Goal: Check status: Check status

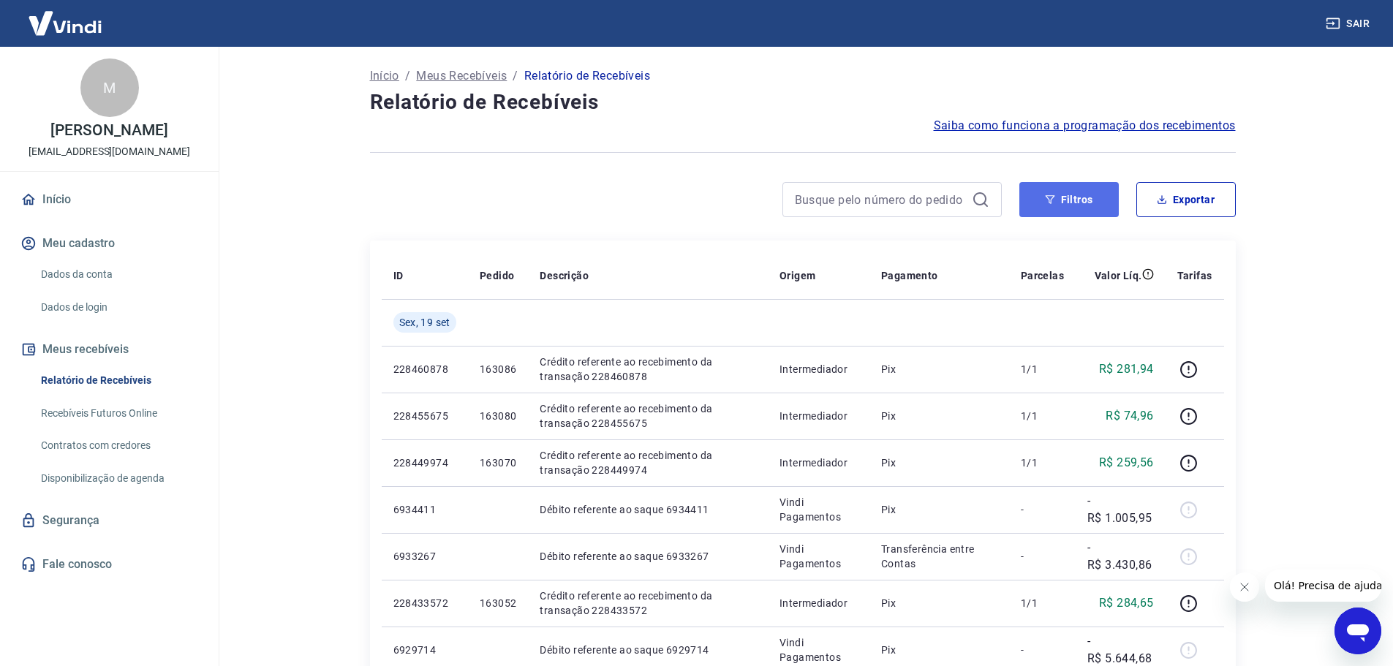
click at [1061, 203] on button "Filtros" at bounding box center [1068, 199] width 99 height 35
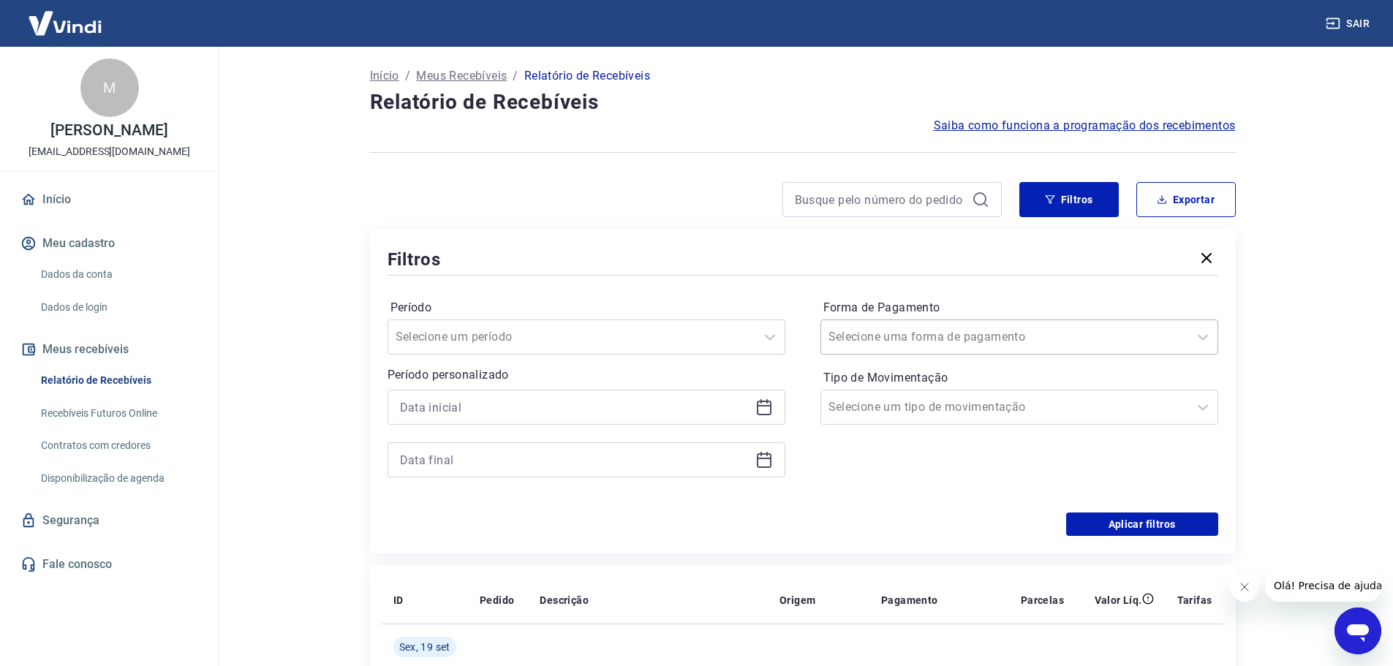
click at [897, 341] on input "Forma de Pagamento" at bounding box center [902, 337] width 148 height 18
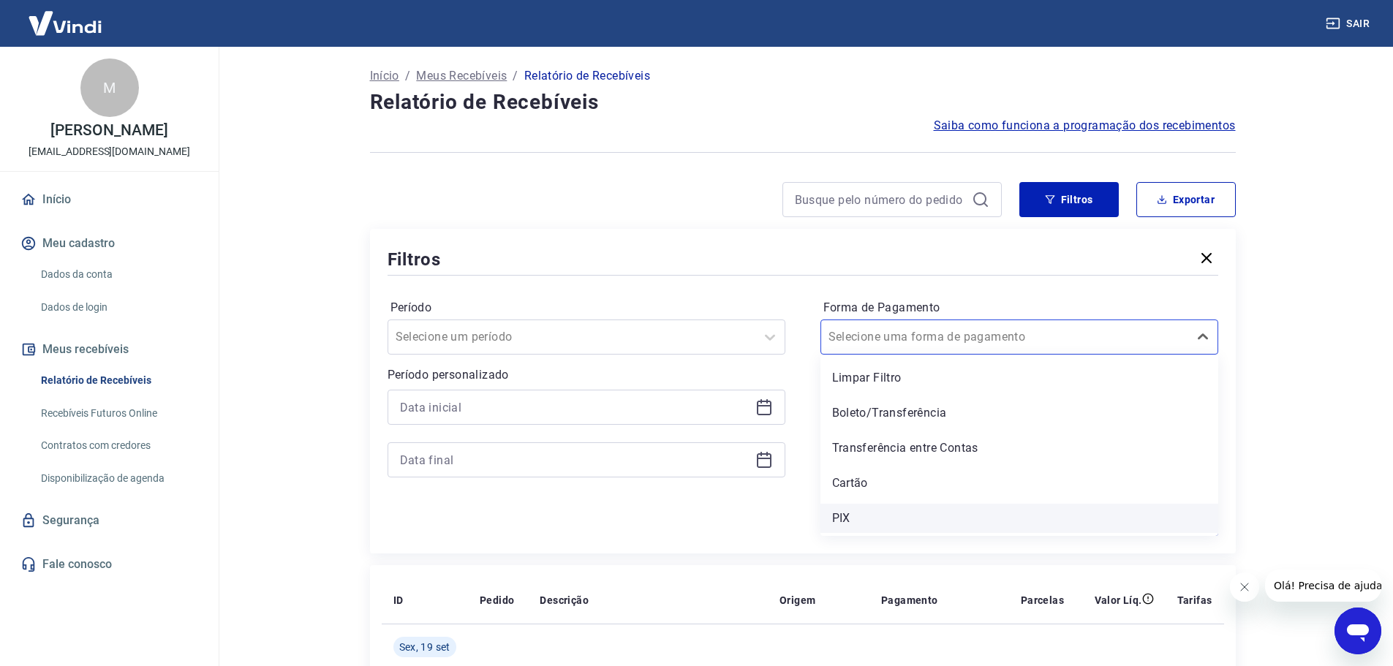
click at [878, 511] on div "PIX" at bounding box center [1019, 518] width 398 height 29
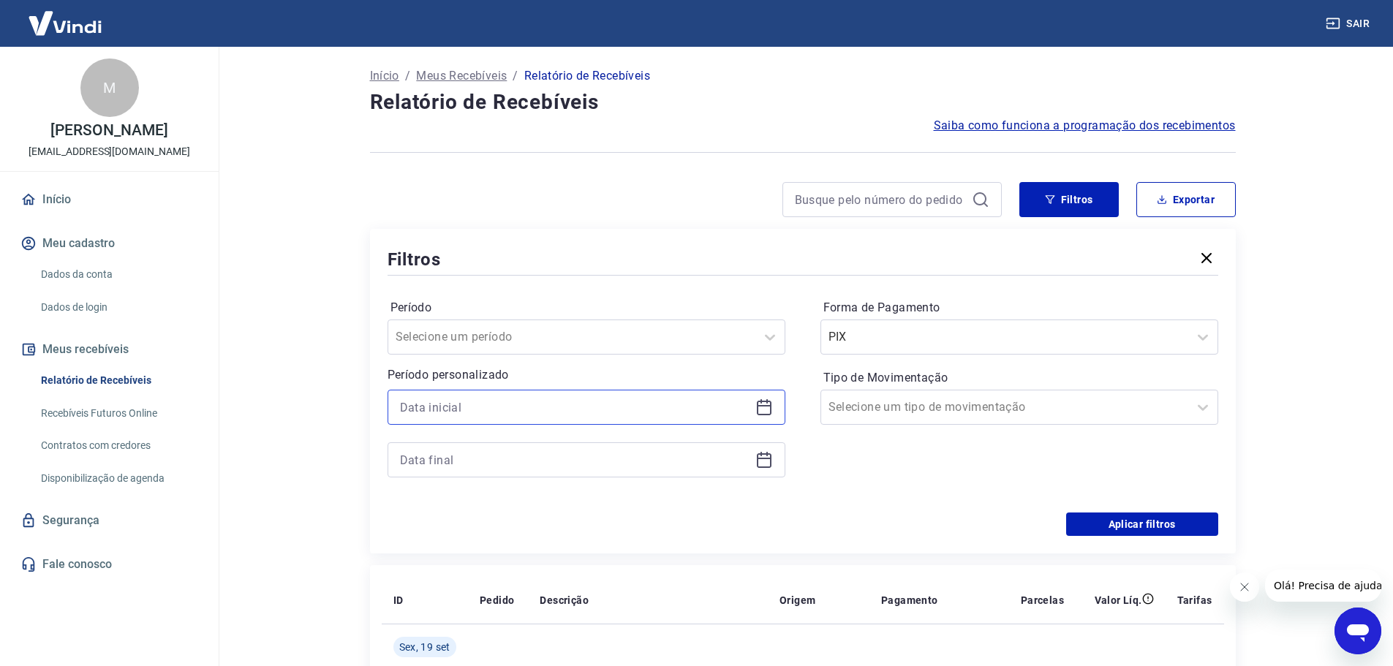
click at [475, 408] on input at bounding box center [574, 407] width 349 height 22
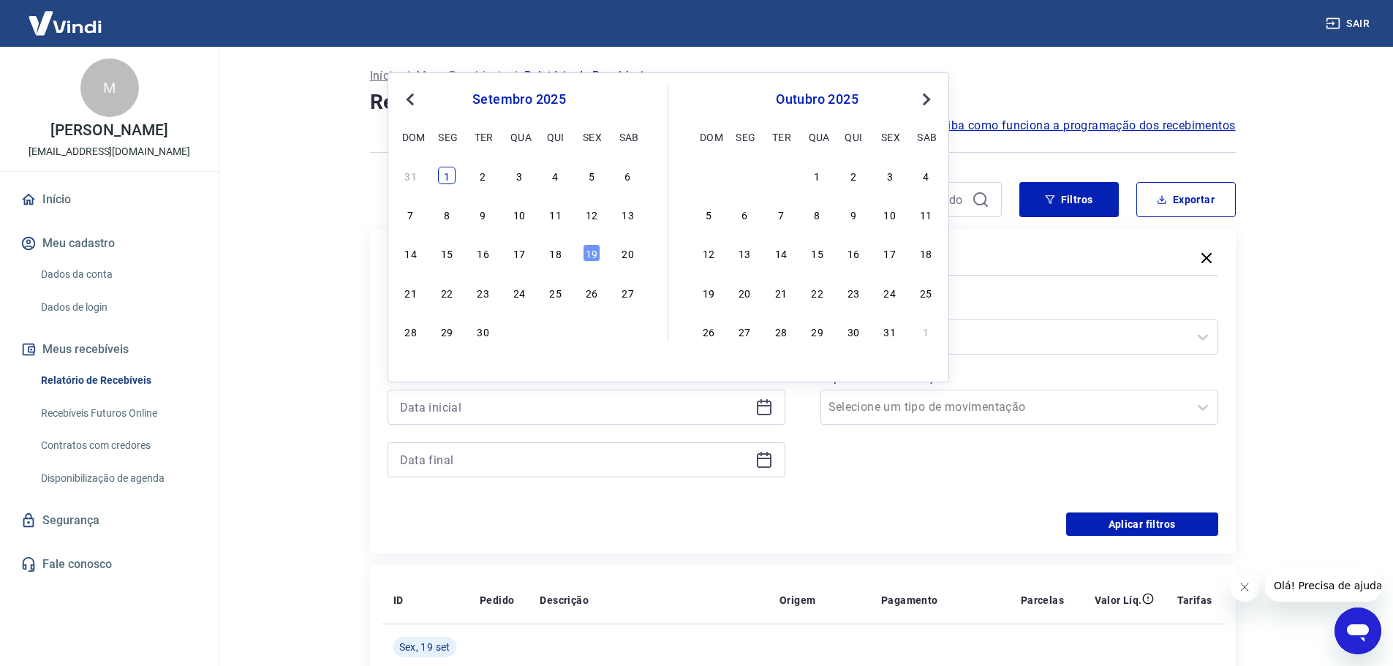
click at [447, 172] on div "1" at bounding box center [447, 176] width 18 height 18
type input "01/09/2025"
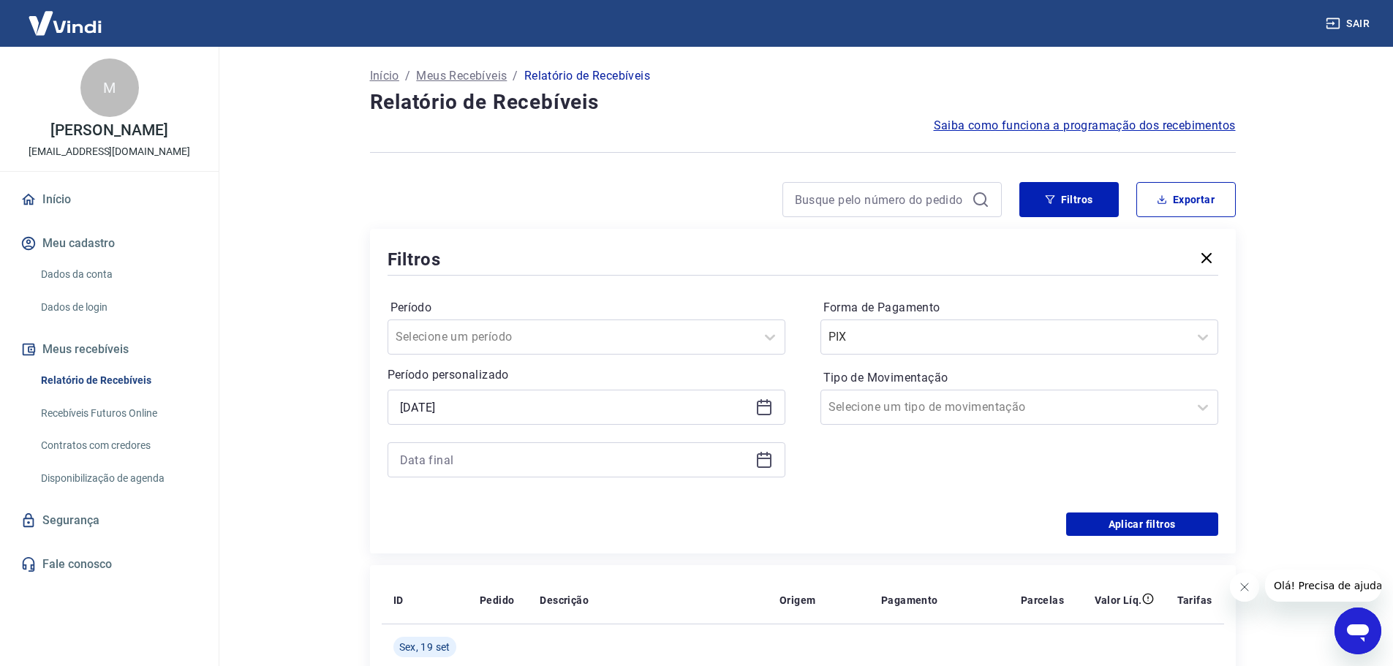
click at [763, 465] on icon at bounding box center [764, 460] width 18 height 18
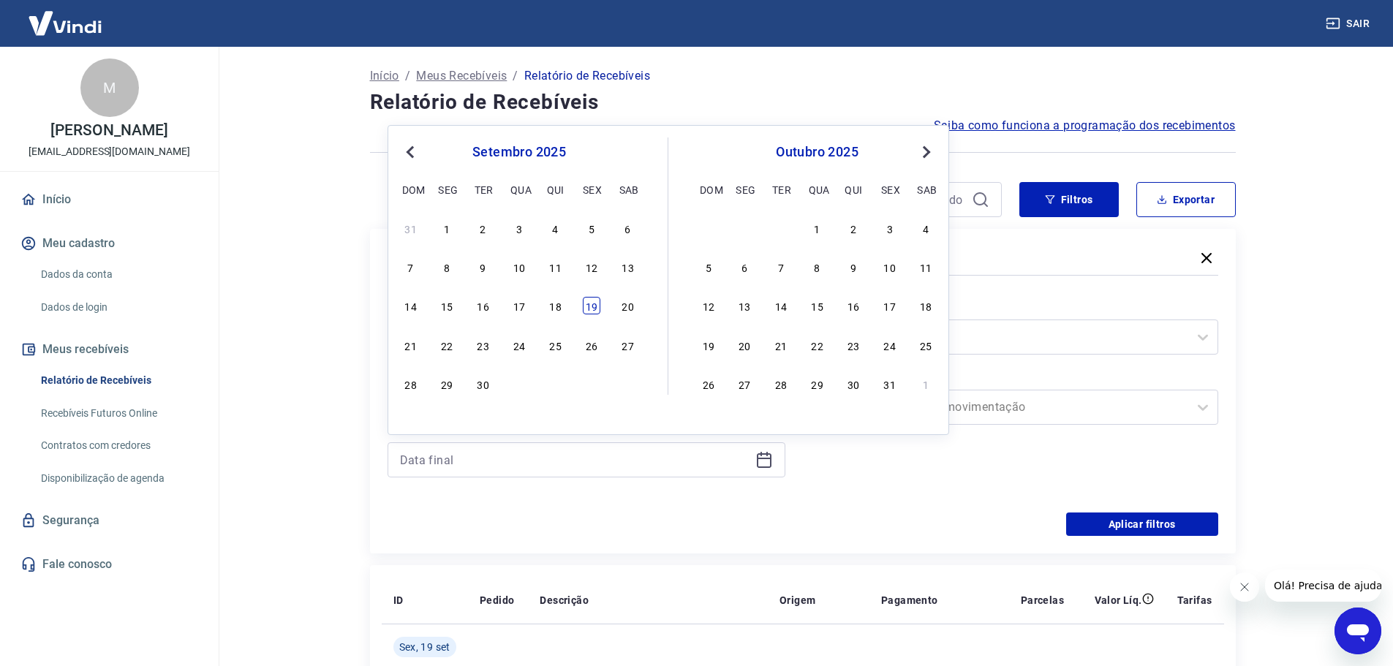
click at [586, 312] on div "19" at bounding box center [592, 306] width 18 height 18
type input "19/09/2025"
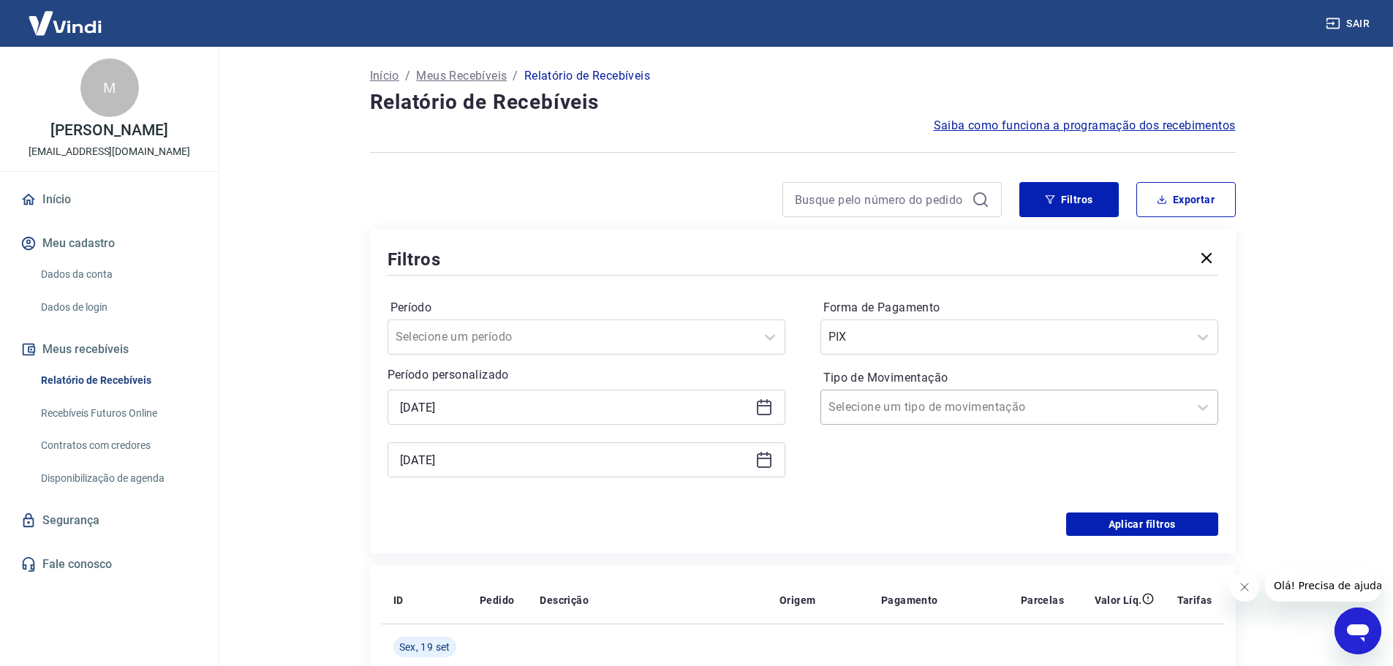
click at [942, 403] on input "Tipo de Movimentação" at bounding box center [902, 407] width 148 height 18
click at [894, 479] on div "Entrada" at bounding box center [1019, 483] width 398 height 29
click at [1120, 530] on button "Aplicar filtros" at bounding box center [1142, 523] width 152 height 23
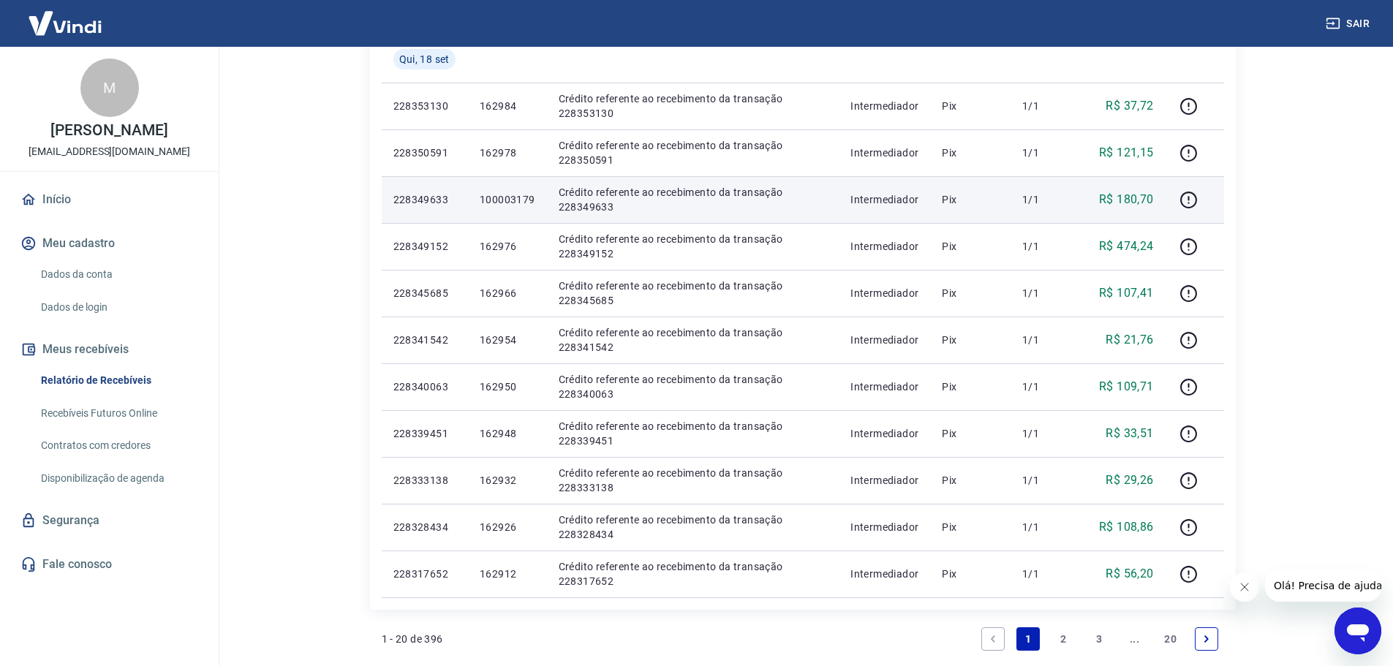
scroll to position [804, 0]
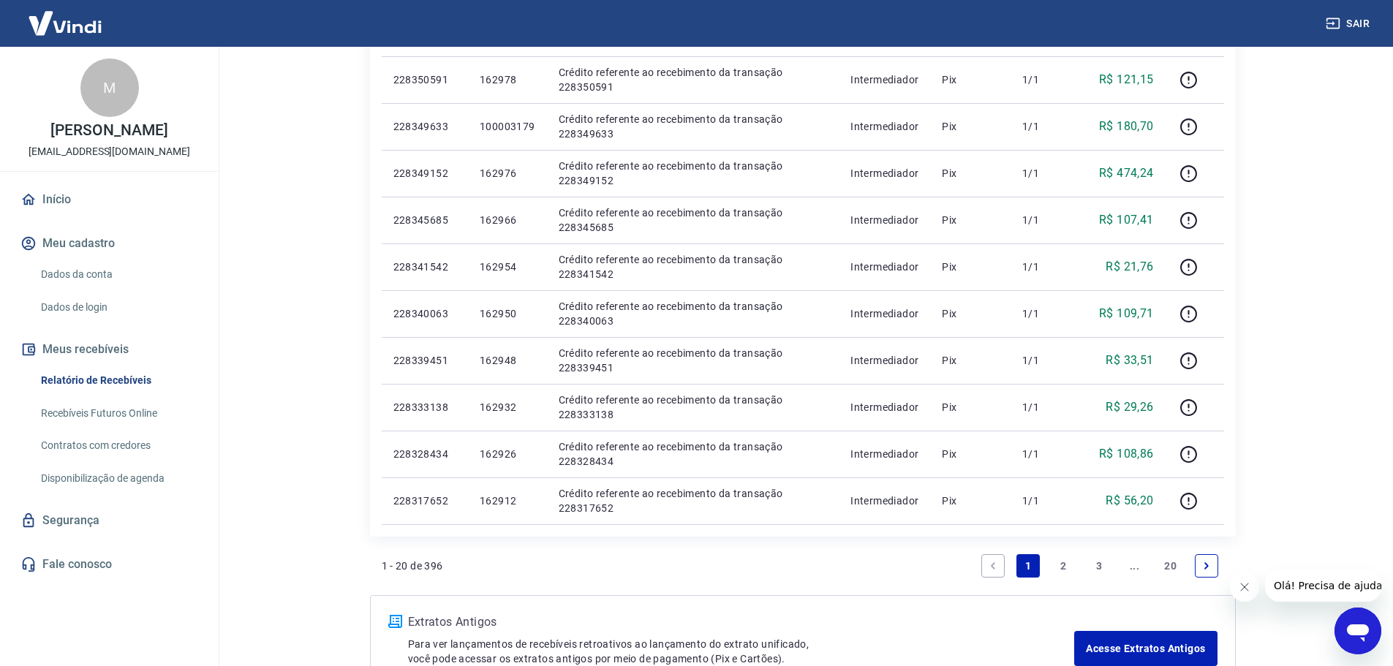
click at [1061, 569] on link "2" at bounding box center [1063, 565] width 23 height 23
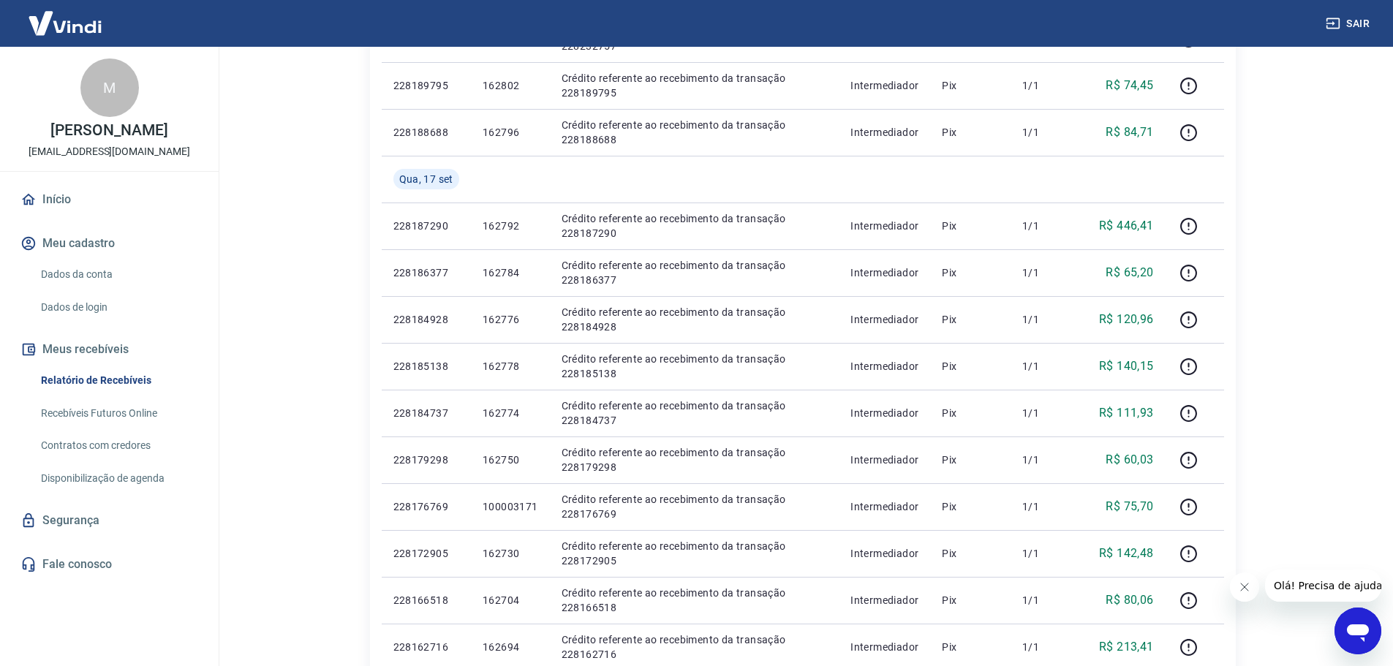
scroll to position [903, 0]
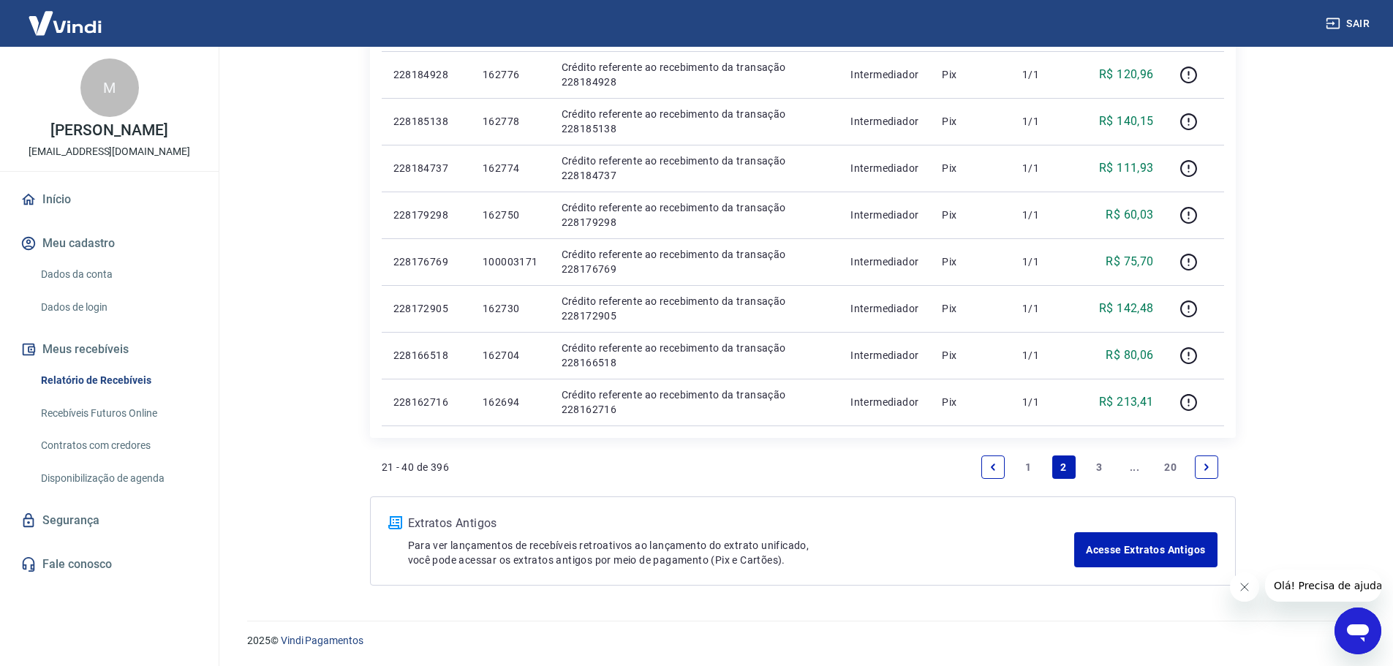
click at [1029, 464] on link "1" at bounding box center [1027, 466] width 23 height 23
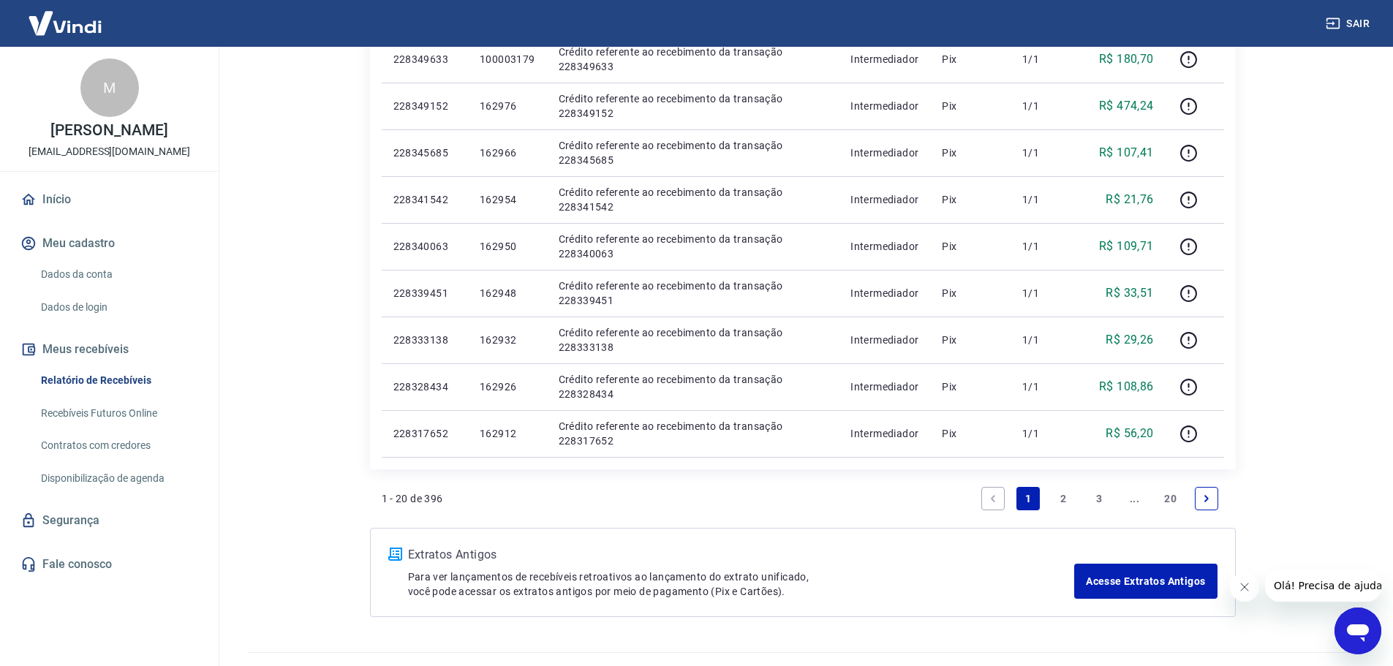
scroll to position [877, 0]
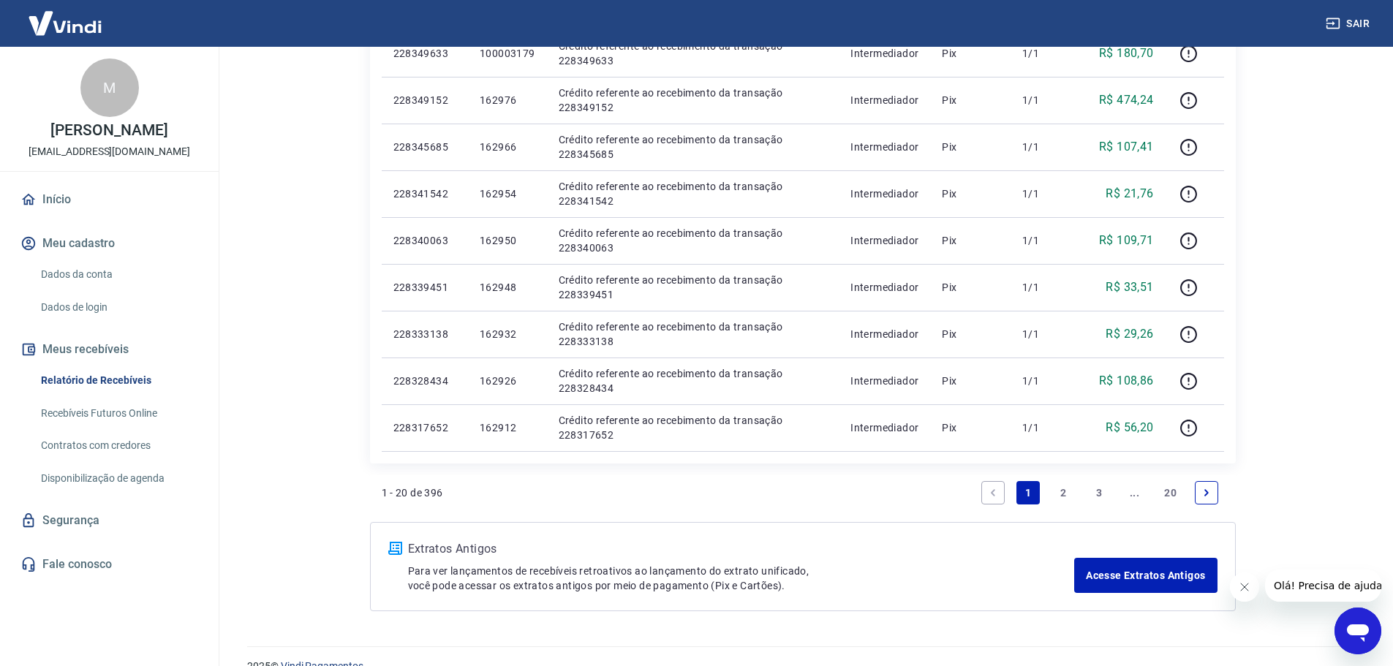
click at [1063, 494] on link "2" at bounding box center [1063, 492] width 23 height 23
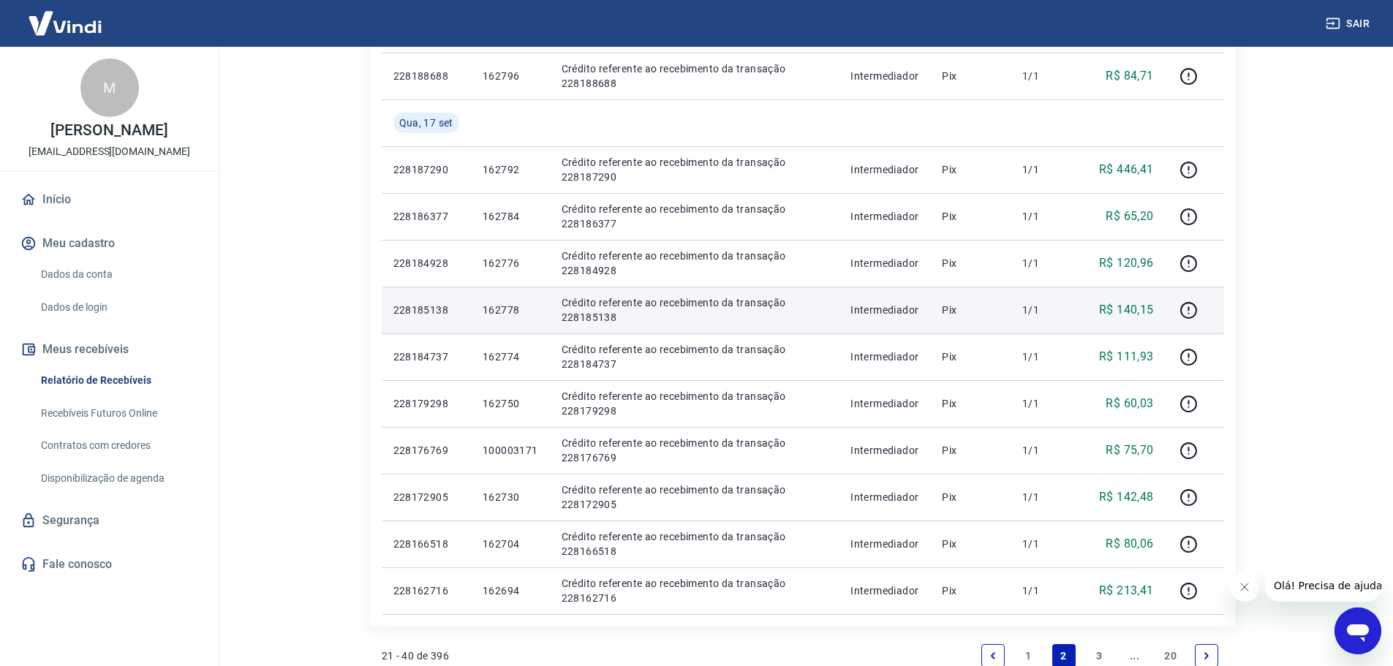
scroll to position [731, 0]
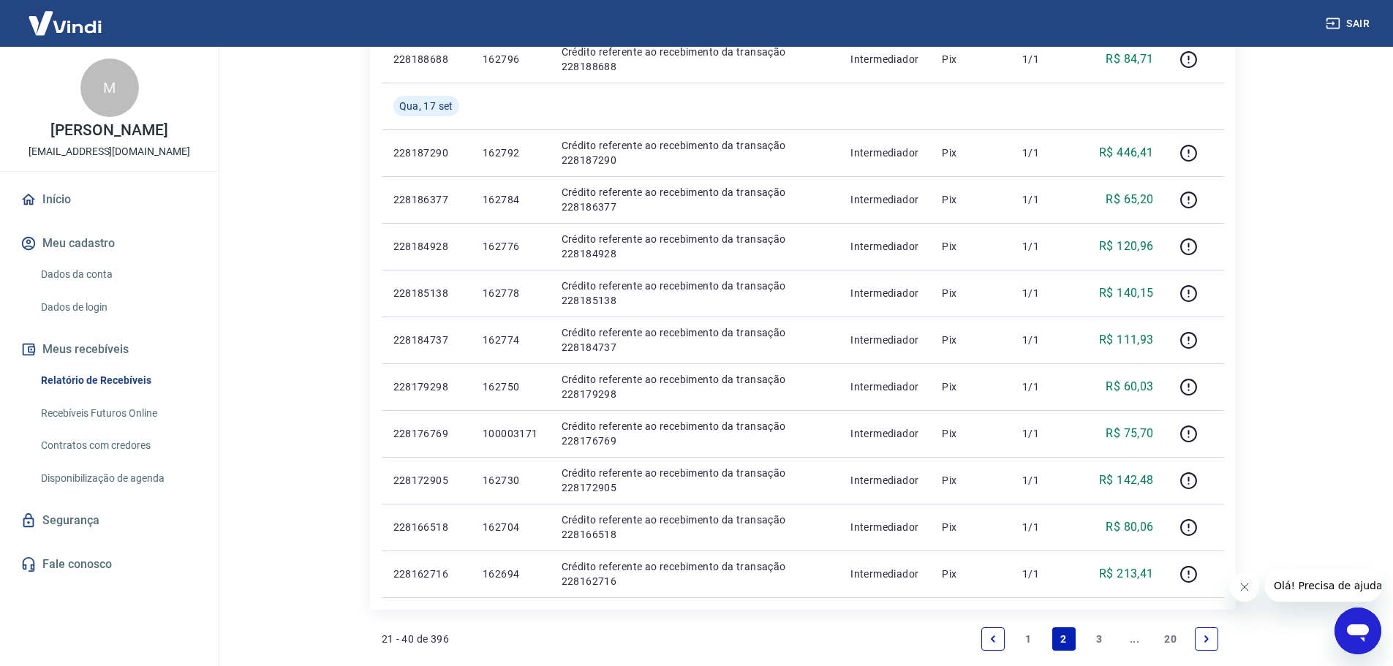
click at [1101, 640] on link "3" at bounding box center [1098, 638] width 23 height 23
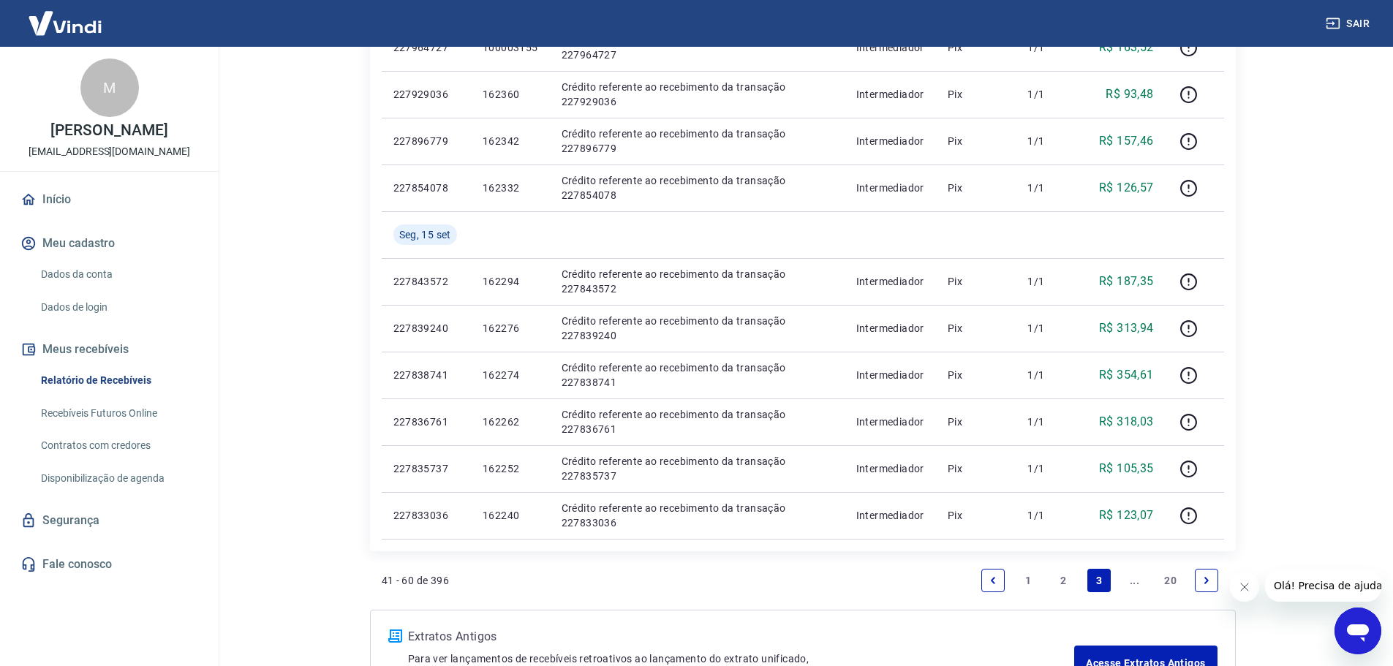
scroll to position [950, 0]
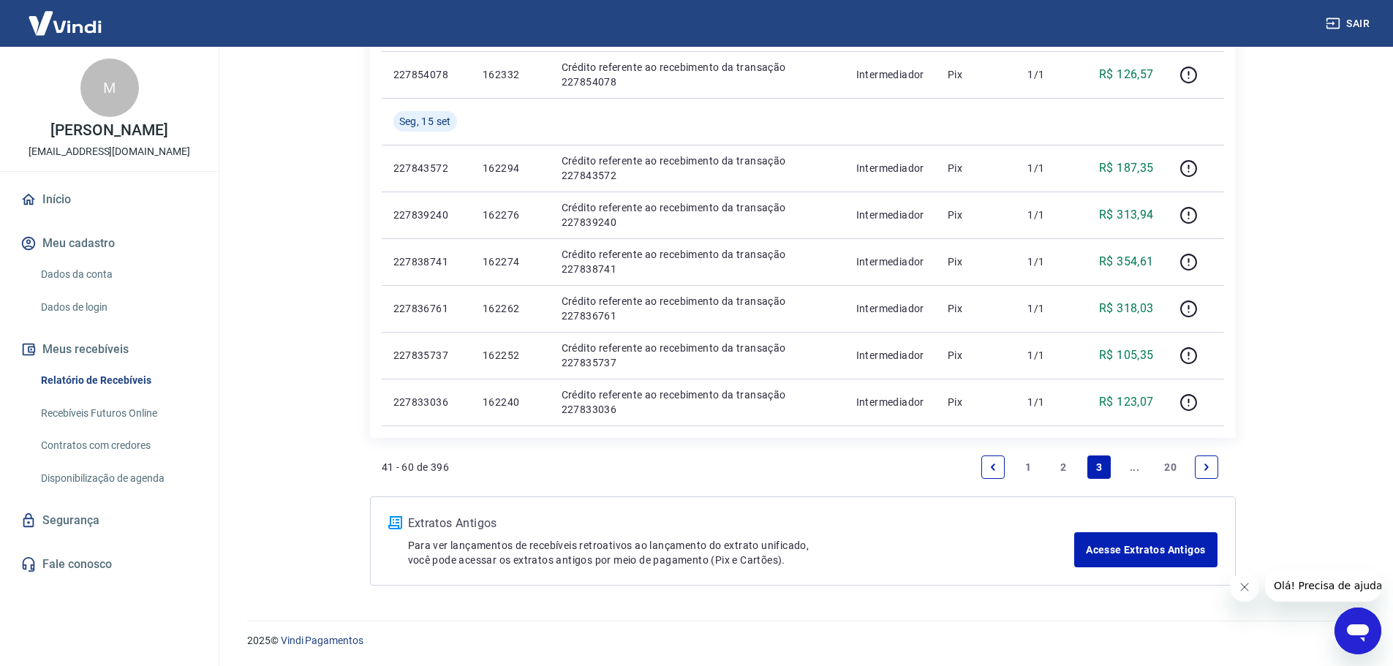
click at [1064, 465] on link "2" at bounding box center [1063, 466] width 23 height 23
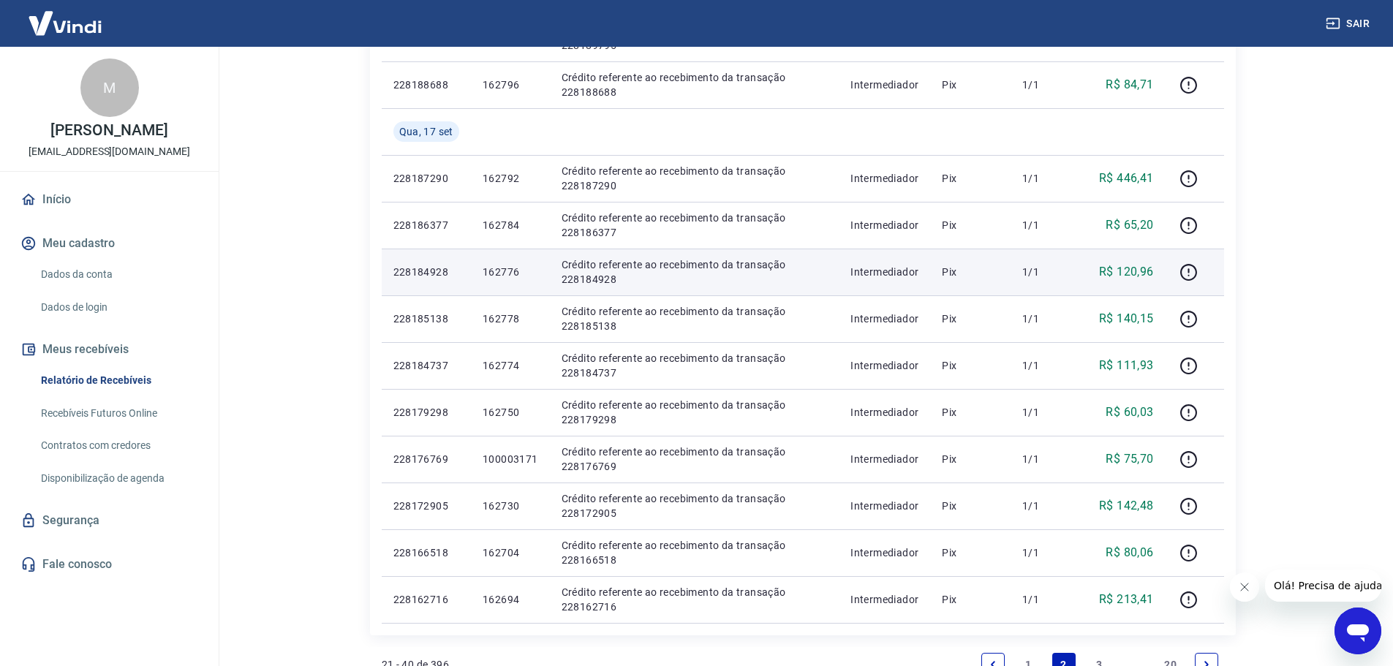
scroll to position [731, 0]
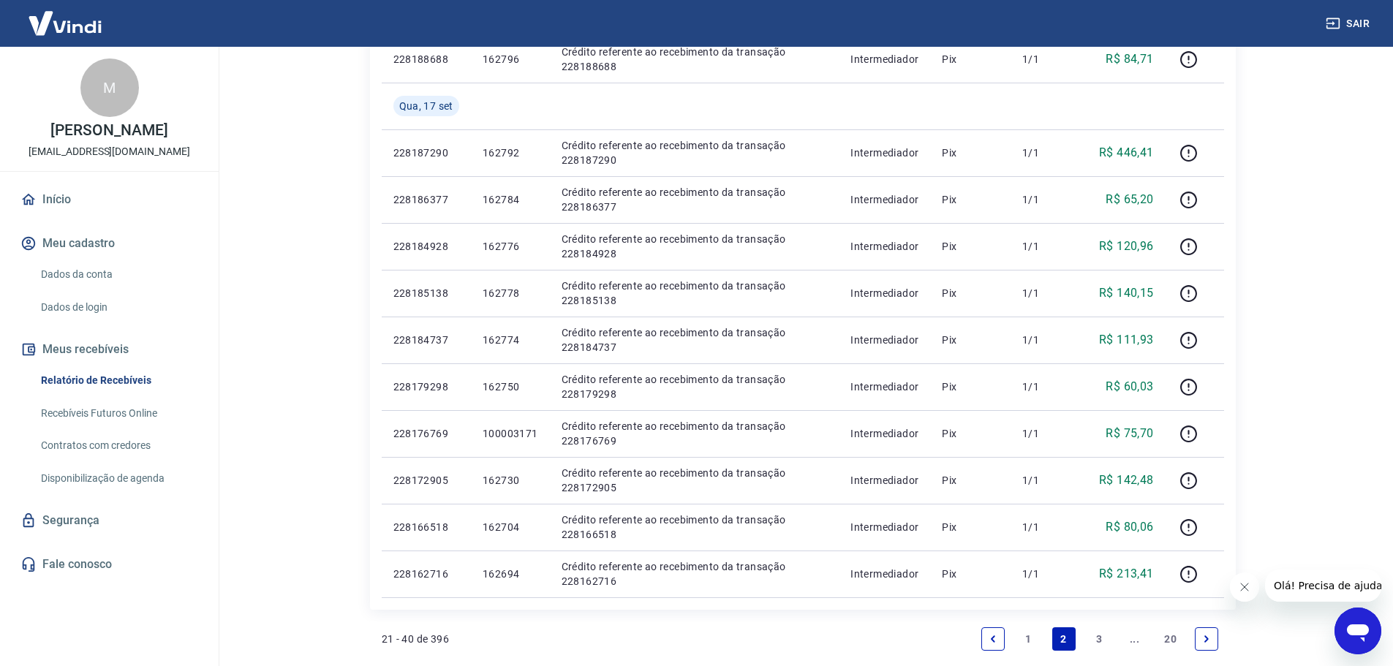
click at [1090, 638] on link "3" at bounding box center [1098, 638] width 23 height 23
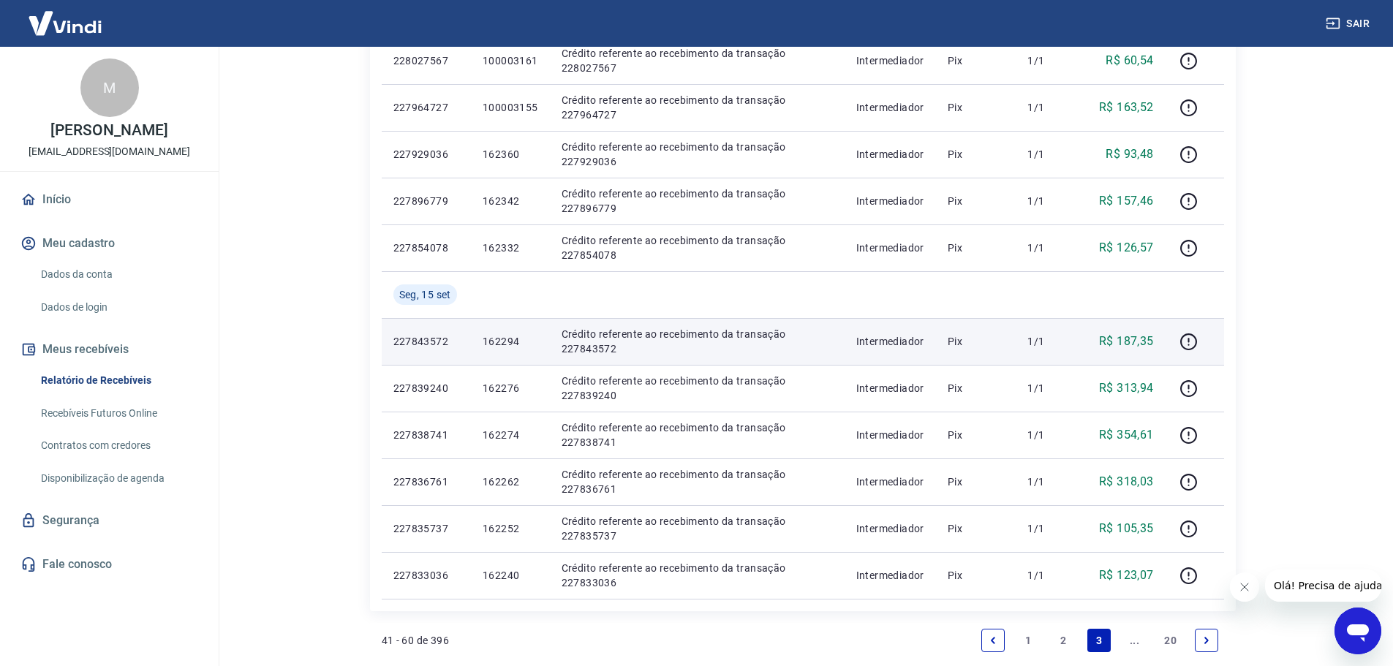
scroll to position [804, 0]
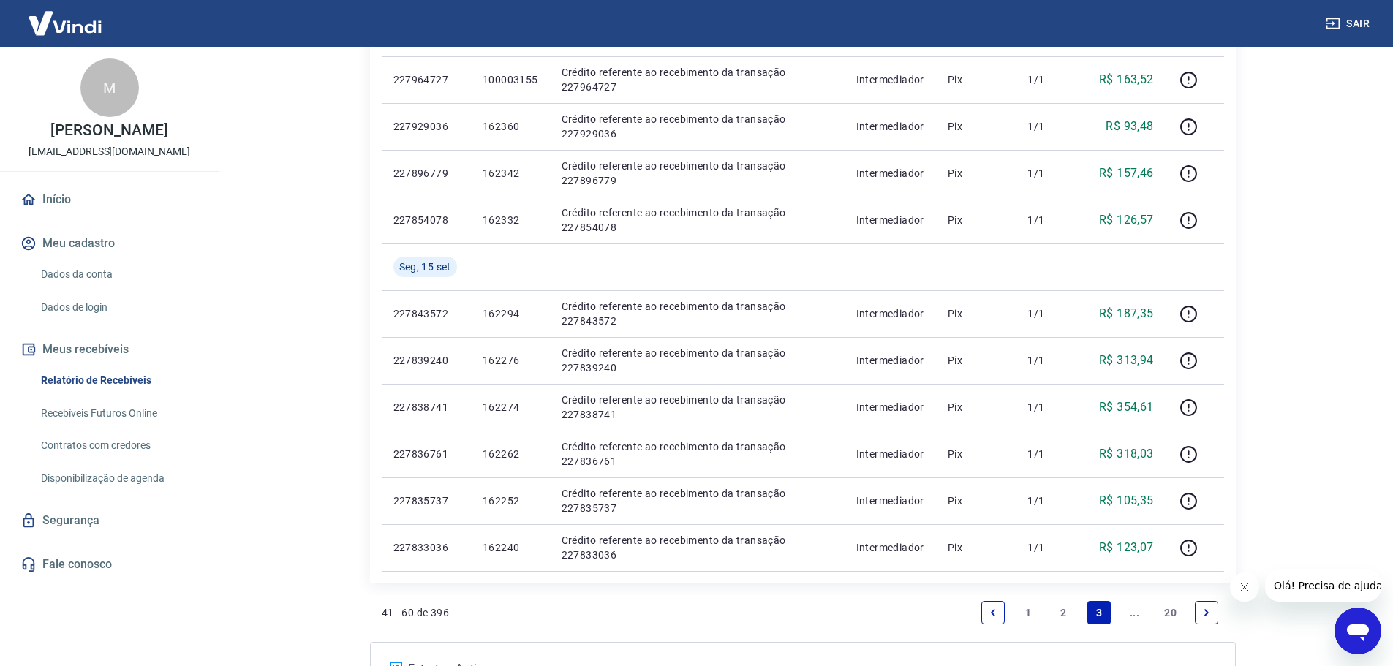
click at [1134, 609] on link "..." at bounding box center [1134, 612] width 23 height 23
